Goal: Information Seeking & Learning: Understand process/instructions

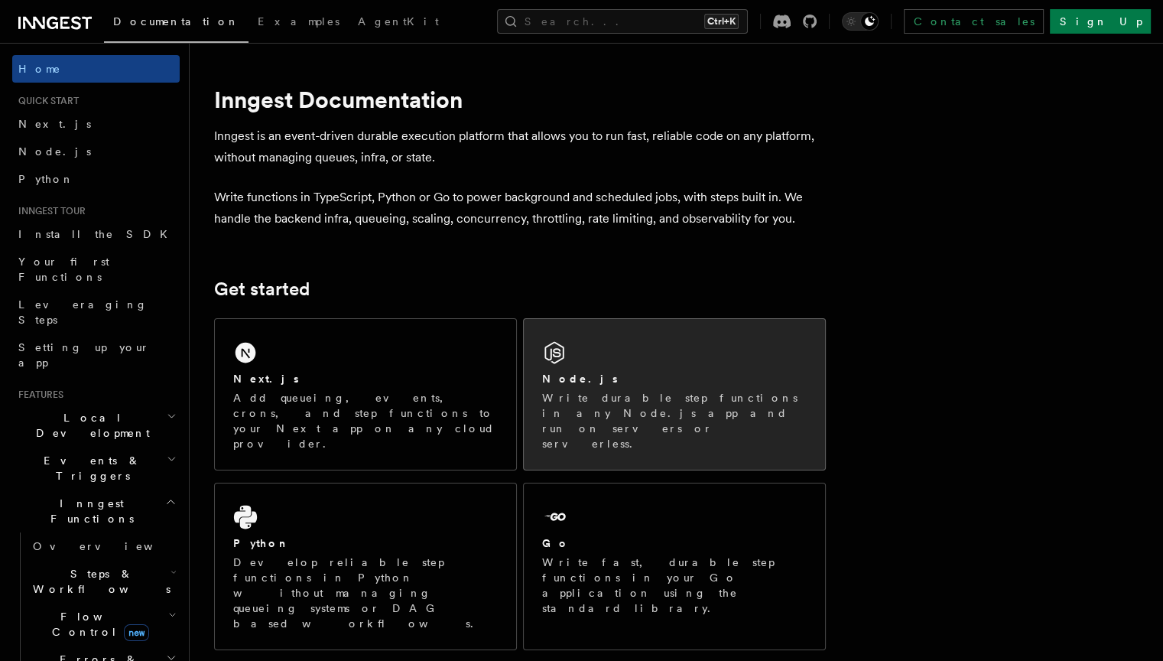
click at [670, 377] on div "Node.js" at bounding box center [674, 379] width 265 height 16
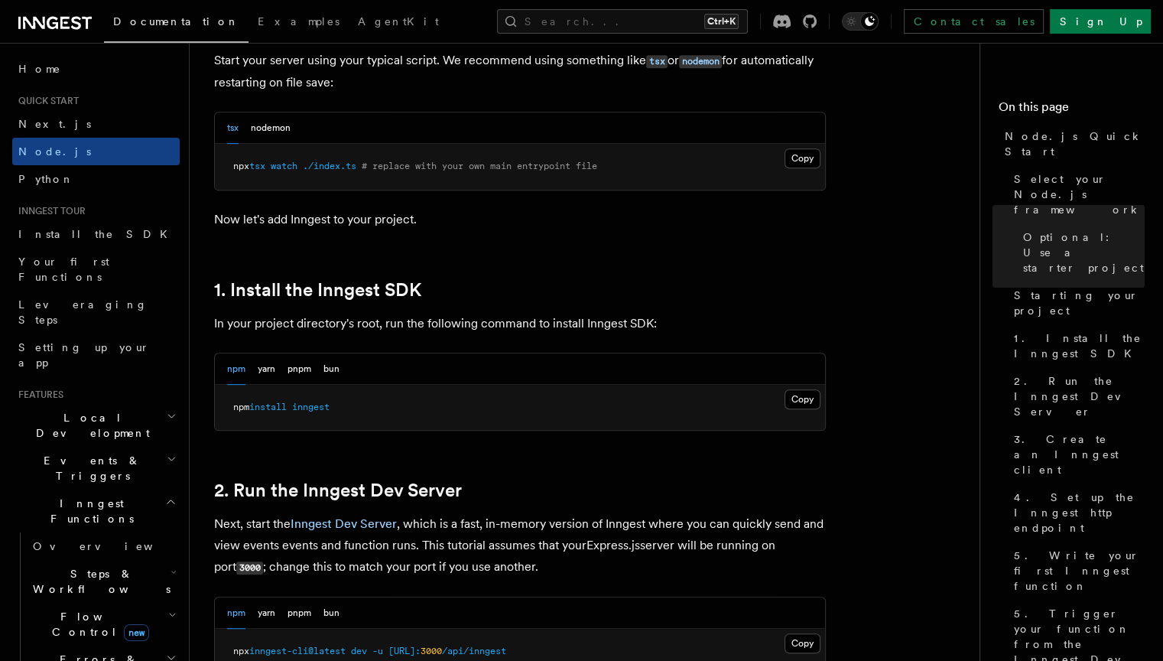
scroll to position [775, 0]
click at [269, 133] on button "nodemon" at bounding box center [271, 128] width 40 height 31
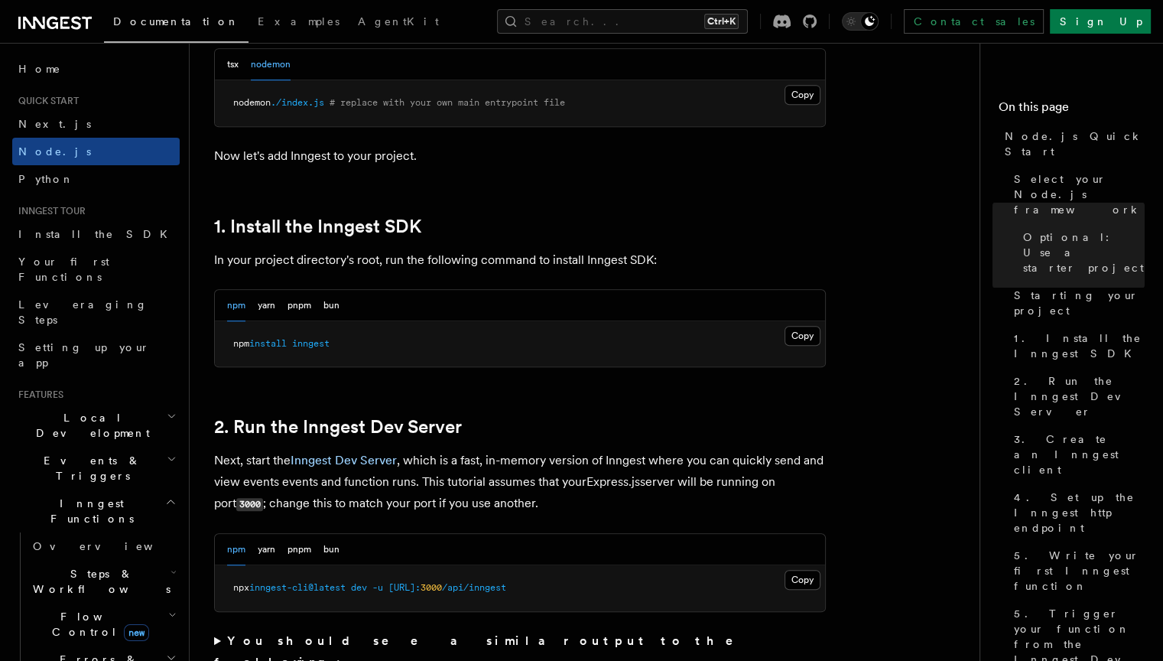
scroll to position [840, 0]
click at [807, 335] on button "Copy Copied" at bounding box center [803, 335] width 36 height 20
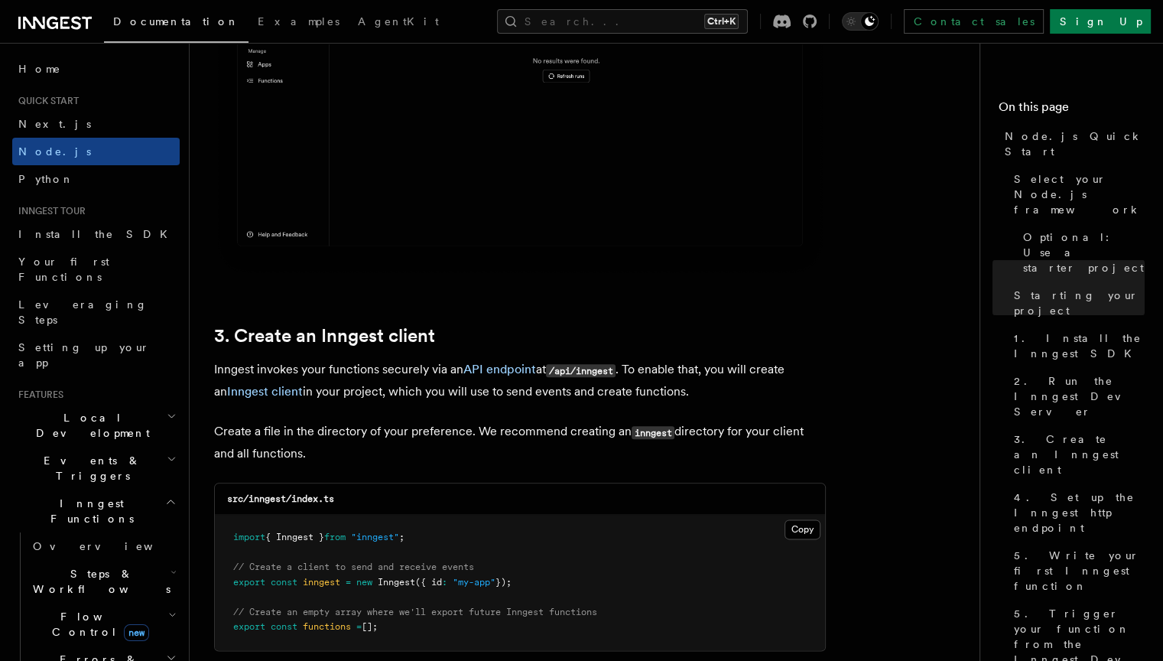
scroll to position [1687, 0]
click at [808, 532] on button "Copy Copied" at bounding box center [803, 528] width 36 height 20
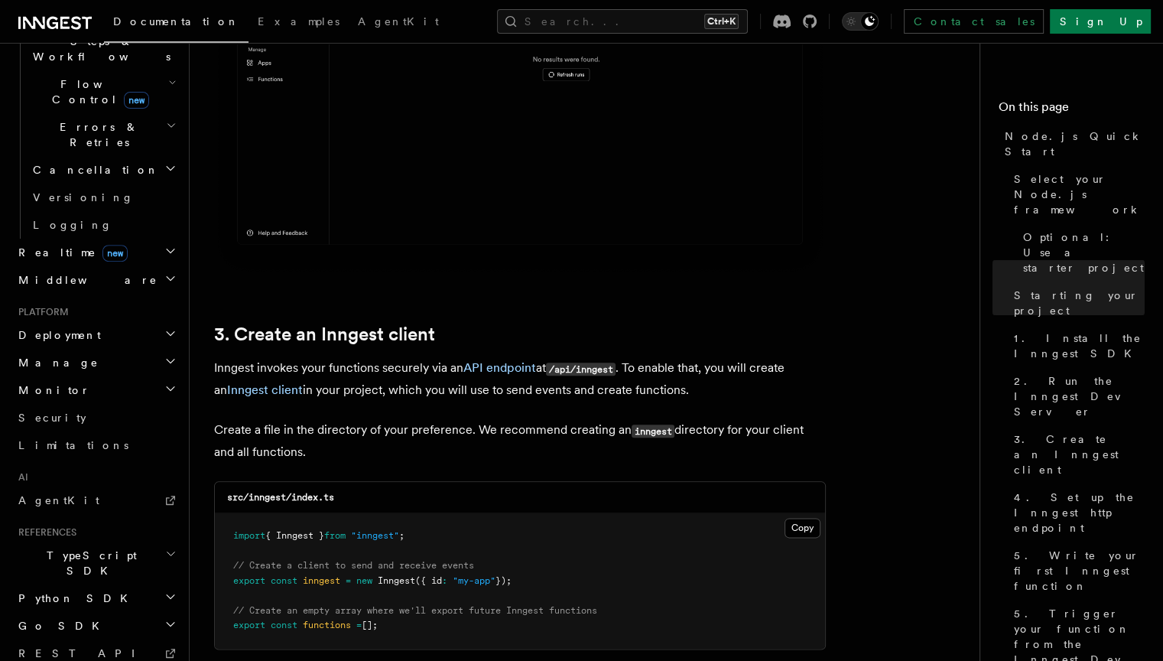
scroll to position [535, 0]
click at [110, 539] on h2 "TypeScript SDK" at bounding box center [95, 560] width 167 height 43
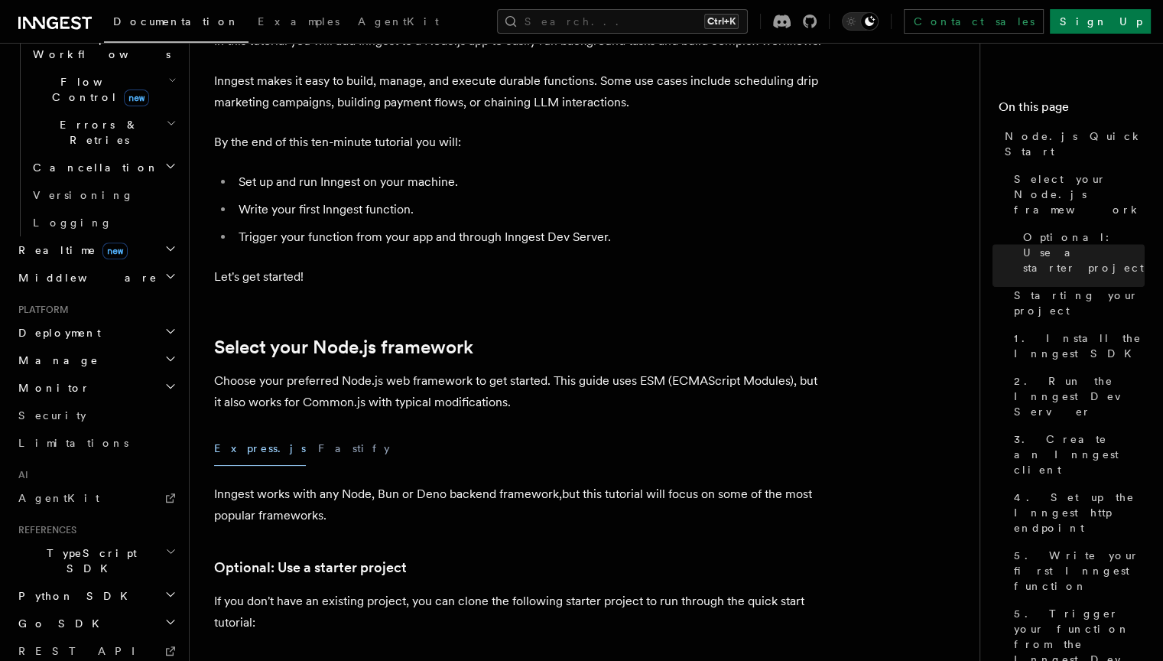
scroll to position [0, 0]
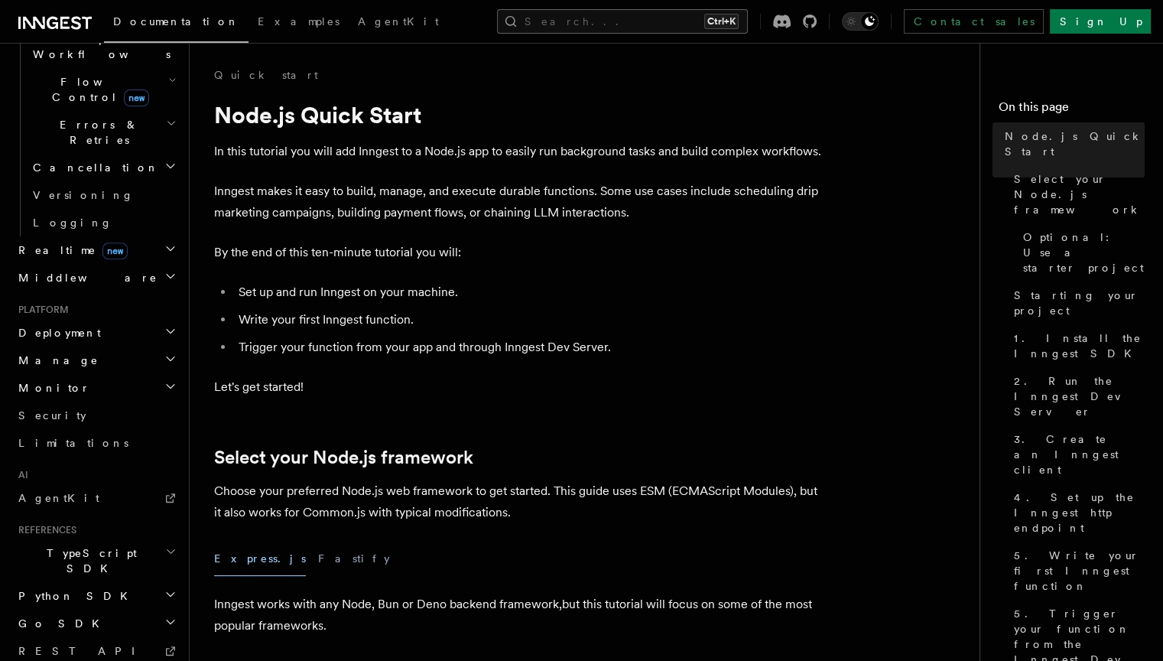
click at [625, 26] on button "Search... Ctrl+K" at bounding box center [622, 21] width 251 height 24
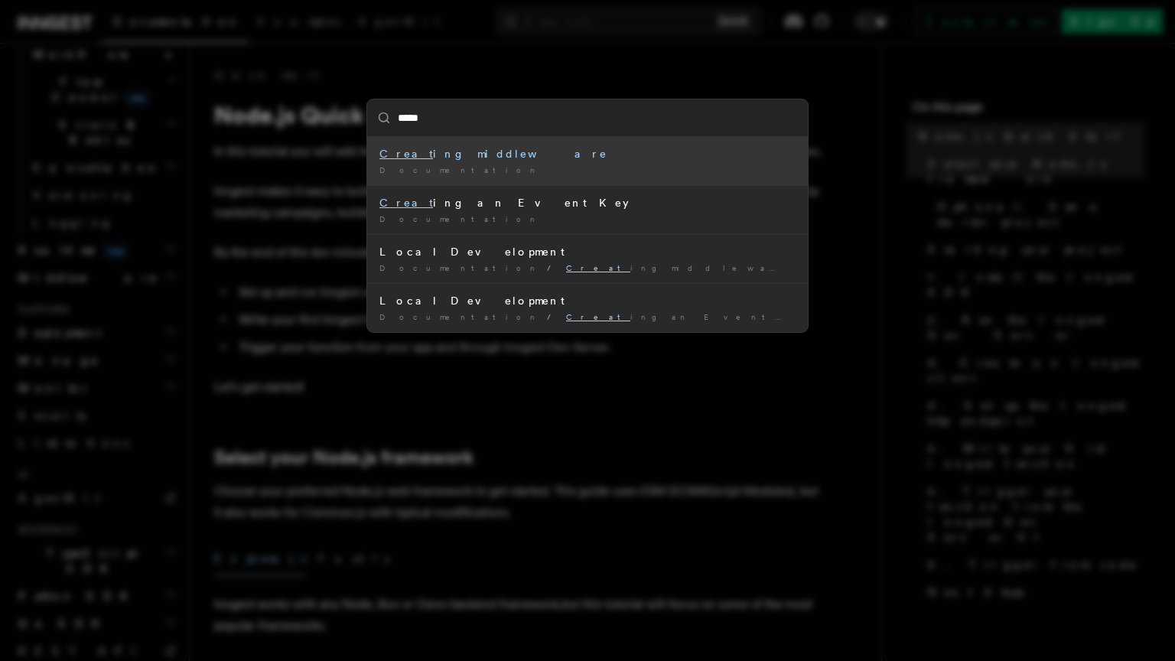
type input "******"
click at [483, 160] on div "Create Function" at bounding box center [587, 153] width 416 height 15
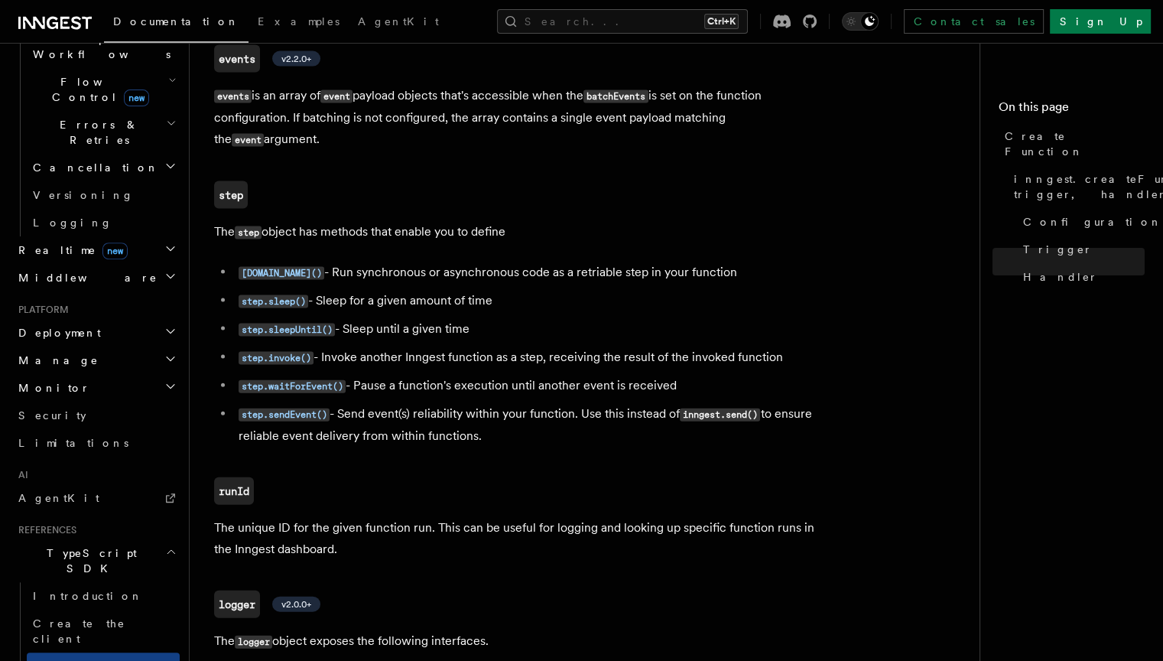
scroll to position [3563, 0]
